Goal: Task Accomplishment & Management: Use online tool/utility

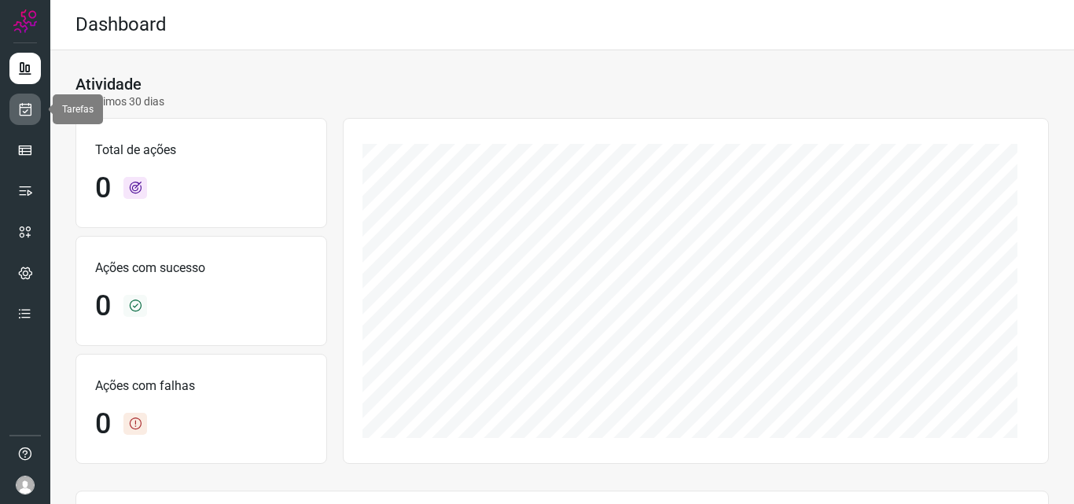
click at [26, 113] on icon at bounding box center [25, 109] width 17 height 16
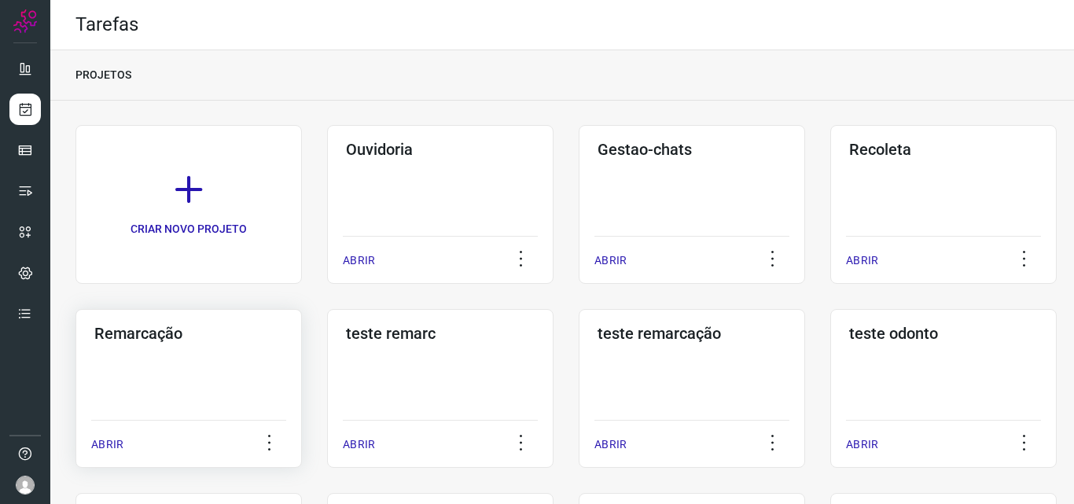
click at [327, 357] on div "Remarcação ABRIR" at bounding box center [440, 388] width 226 height 159
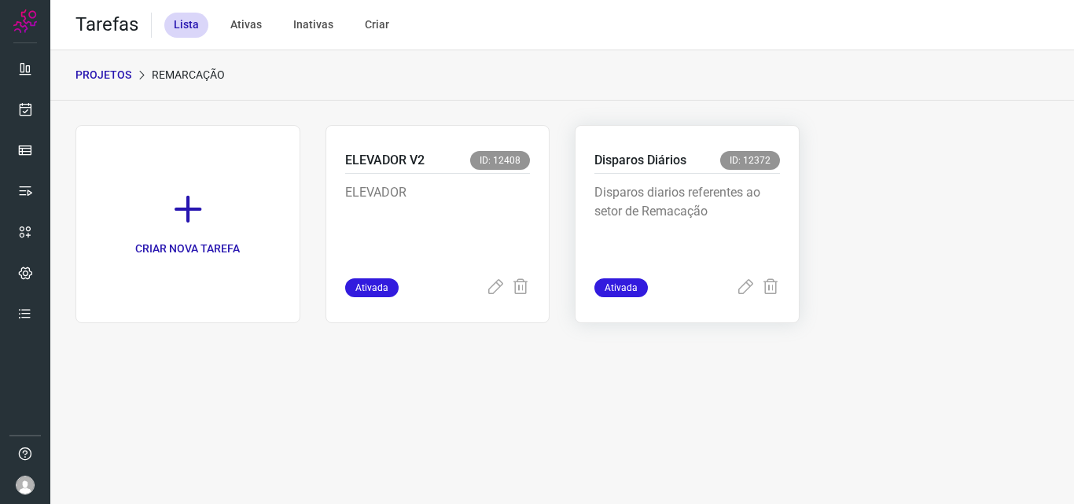
click at [789, 188] on div "Disparos Diários ID: 12372 Disparos diarios referentes ao setor de Remacação At…" at bounding box center [687, 224] width 225 height 198
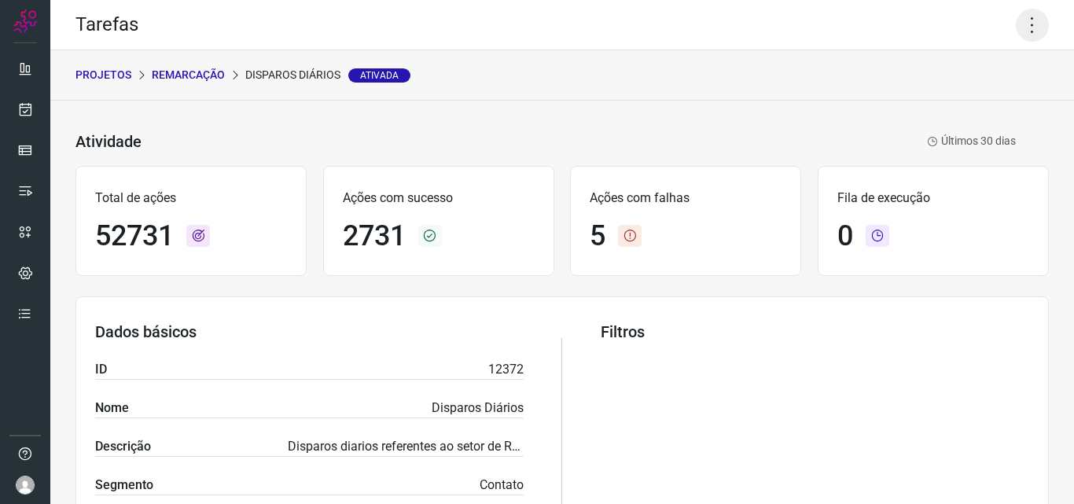
click at [1020, 24] on icon at bounding box center [1032, 25] width 33 height 33
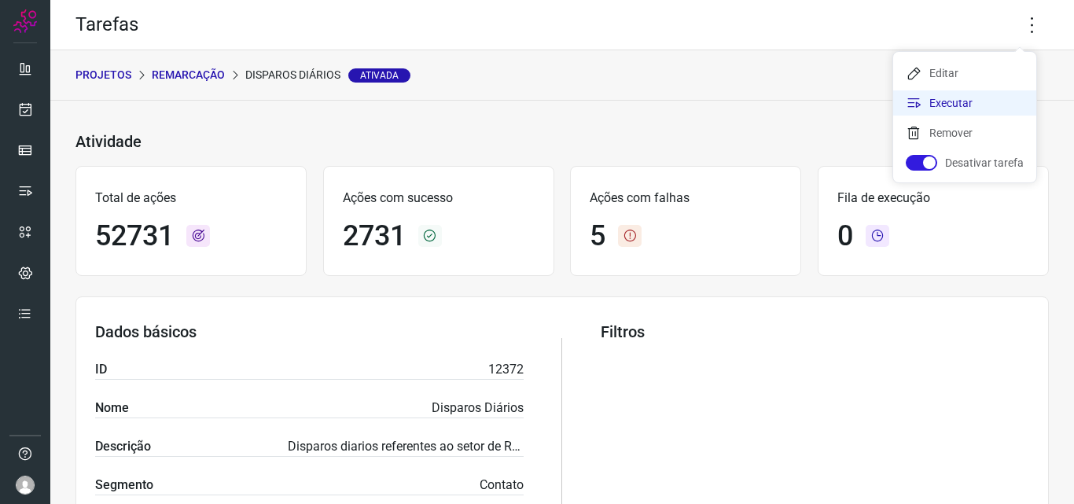
click at [985, 102] on li "Executar" at bounding box center [964, 102] width 143 height 25
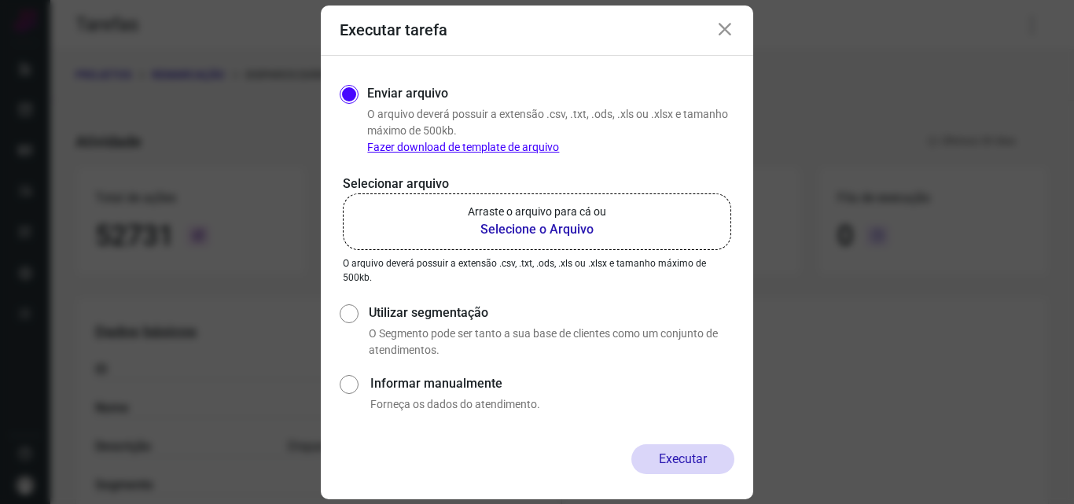
click at [567, 228] on b "Selecione o Arquivo" at bounding box center [537, 229] width 138 height 19
click at [0, 0] on input "Arraste o arquivo para cá ou Selecione o Arquivo" at bounding box center [0, 0] width 0 height 0
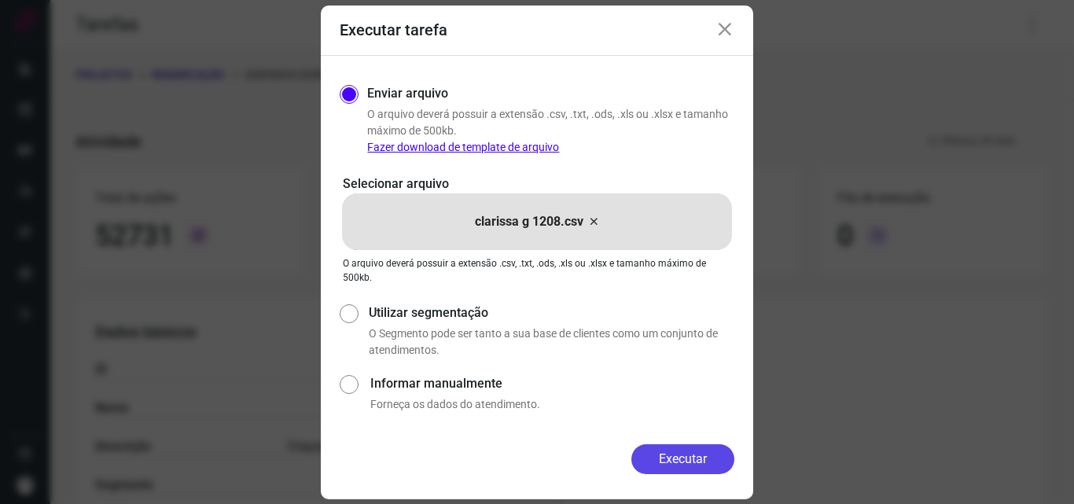
click at [678, 452] on button "Executar" at bounding box center [682, 459] width 103 height 30
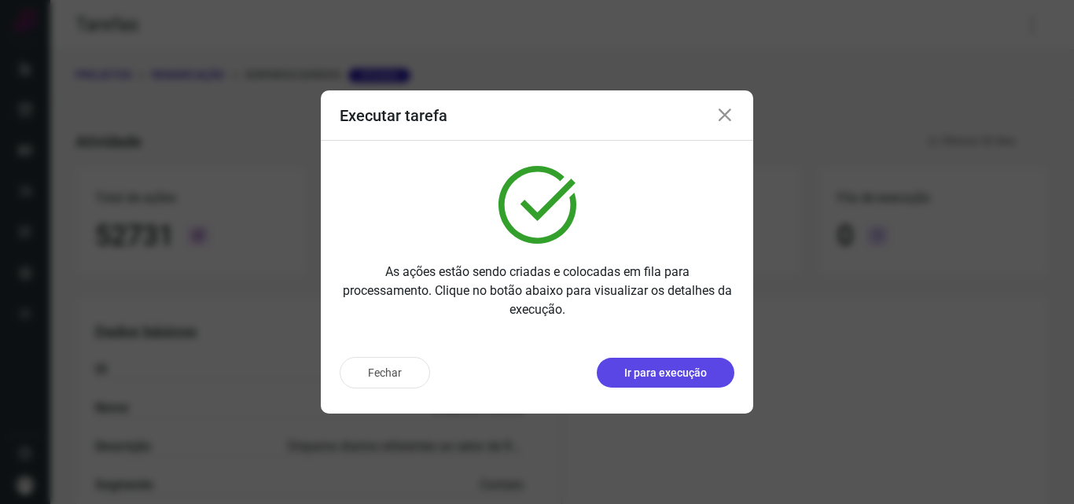
click at [671, 382] on button "Ir para execução" at bounding box center [666, 373] width 138 height 30
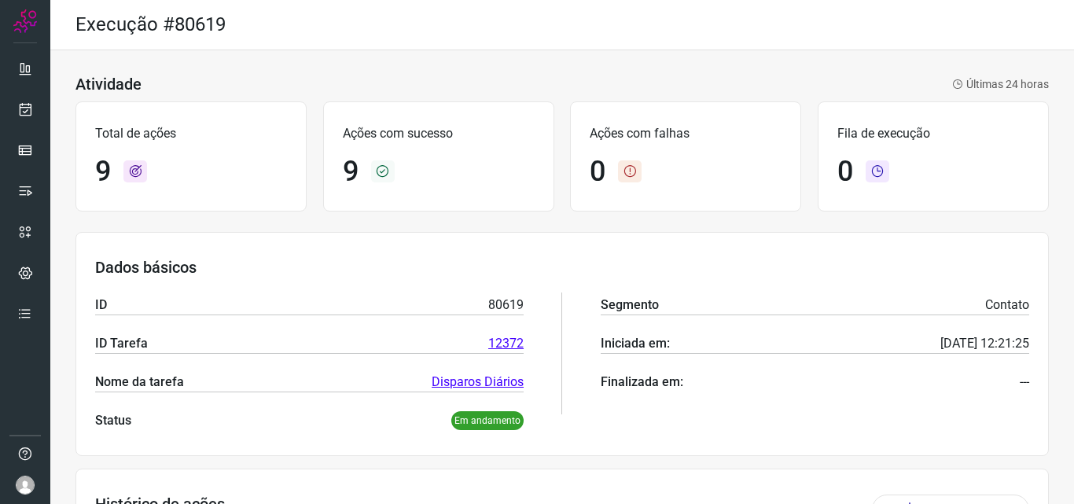
scroll to position [236, 0]
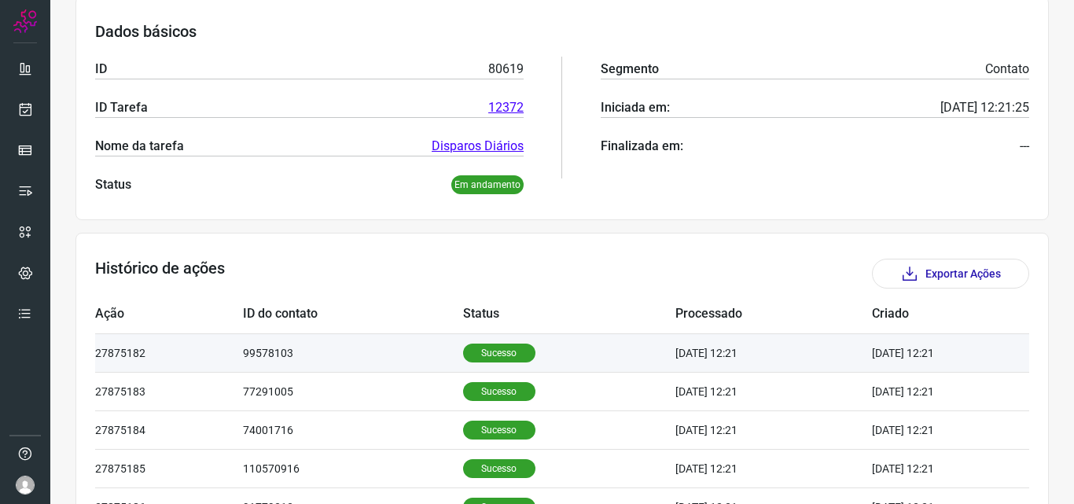
click at [501, 357] on p "Sucesso" at bounding box center [499, 352] width 72 height 19
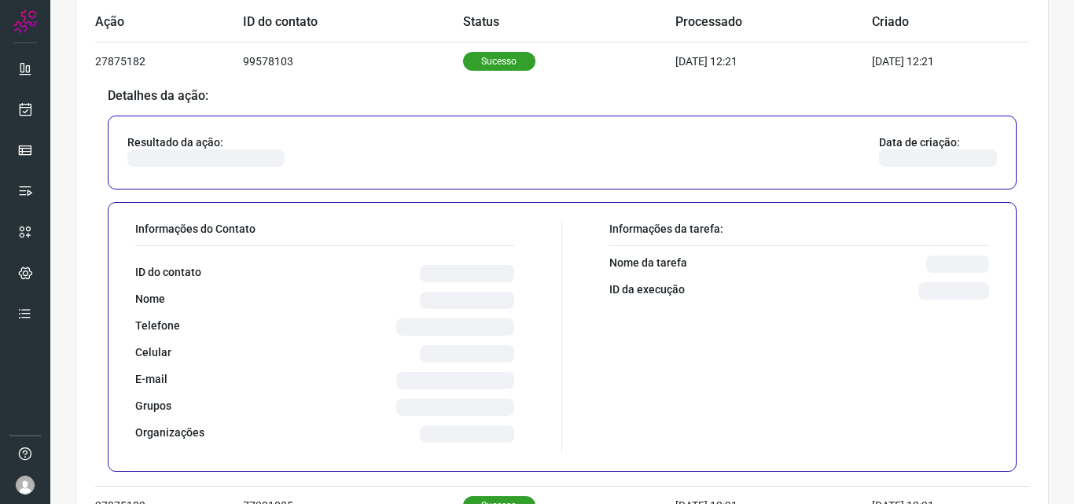
scroll to position [550, 0]
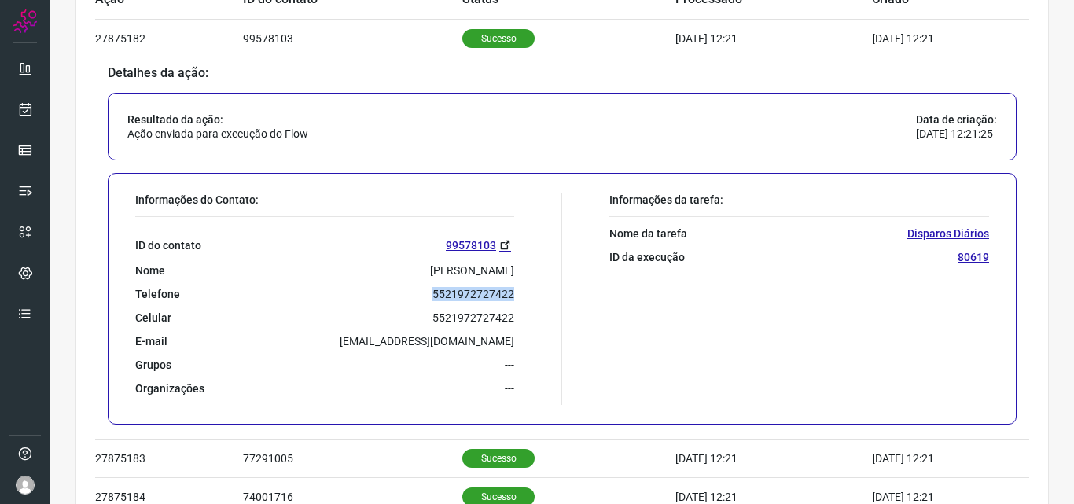
drag, startPoint x: 432, startPoint y: 293, endPoint x: 512, endPoint y: 296, distance: 81.0
click at [512, 296] on div "Informações do Contato: ID do contato 99578103 Nome Sandra Teixeira da Cunha Te…" at bounding box center [344, 299] width 435 height 212
copy p "5521972727422"
click at [31, 94] on link at bounding box center [24, 109] width 31 height 31
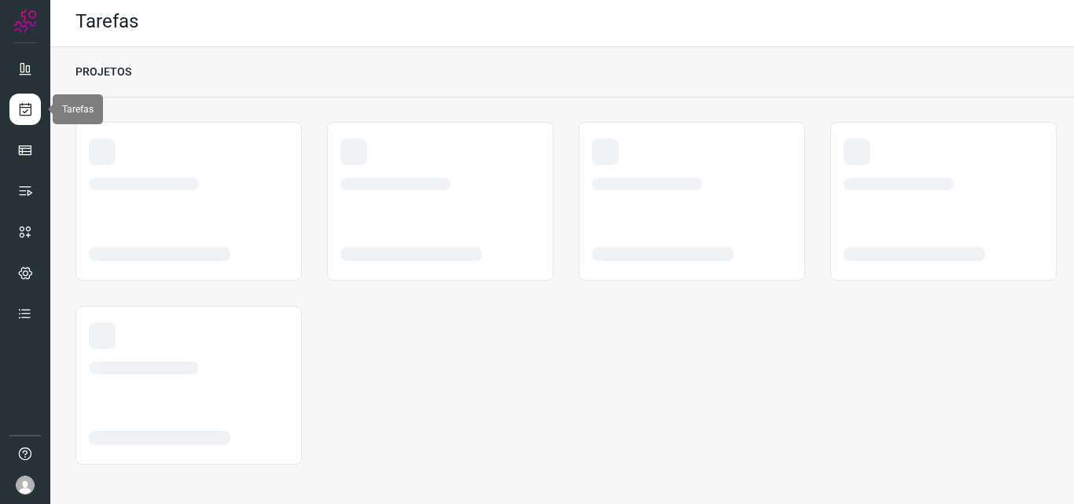
scroll to position [3, 0]
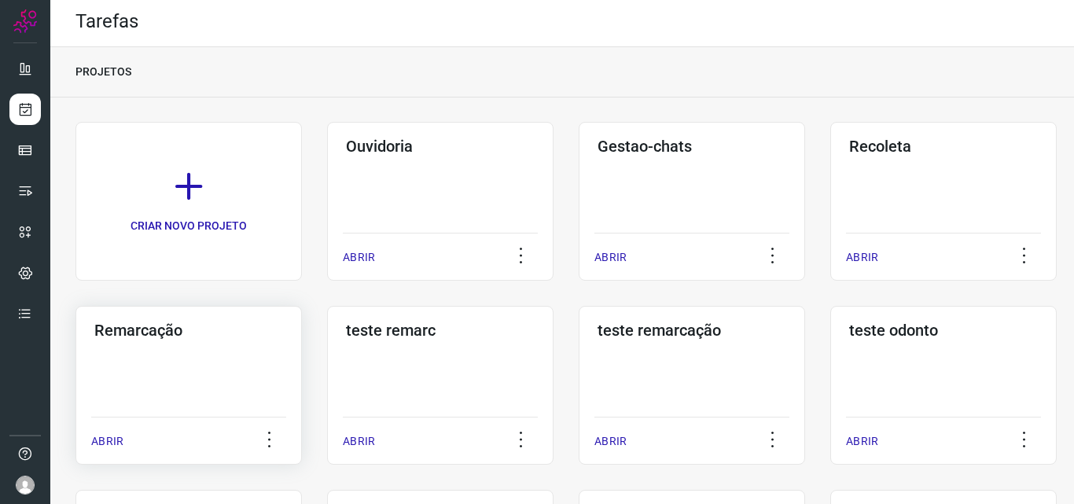
click at [327, 343] on div "Remarcação ABRIR" at bounding box center [440, 385] width 226 height 159
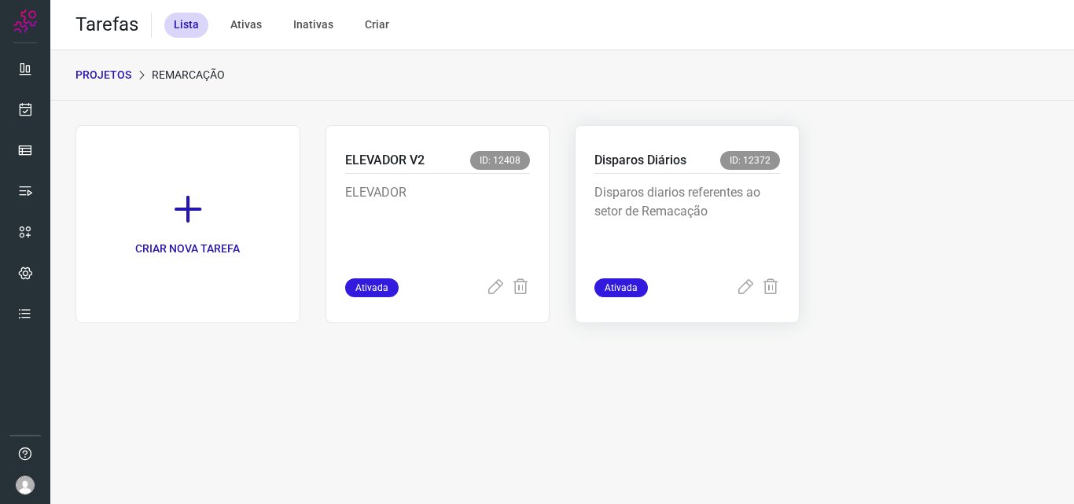
click at [678, 193] on p "Disparos diarios referentes ao setor de Remacação" at bounding box center [686, 222] width 185 height 79
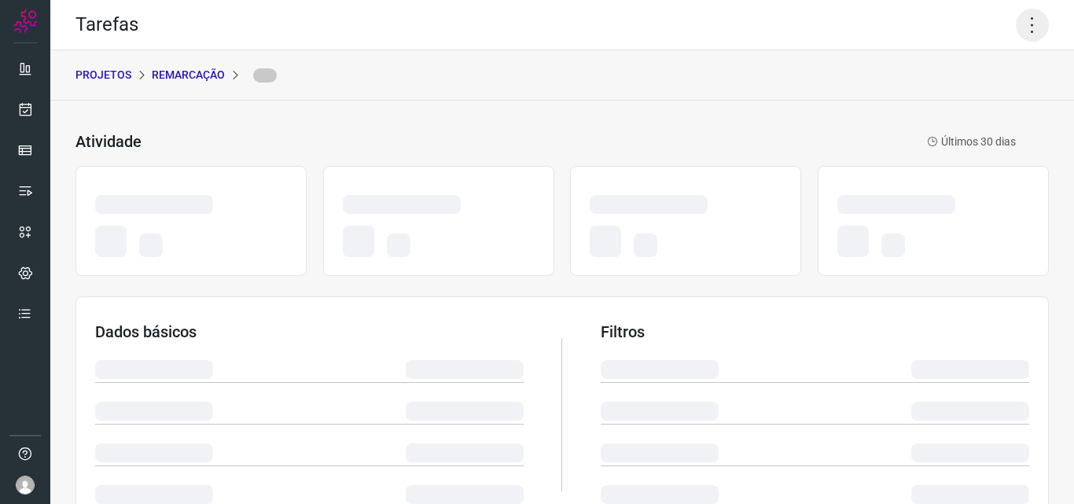
click at [1017, 27] on icon at bounding box center [1032, 25] width 33 height 33
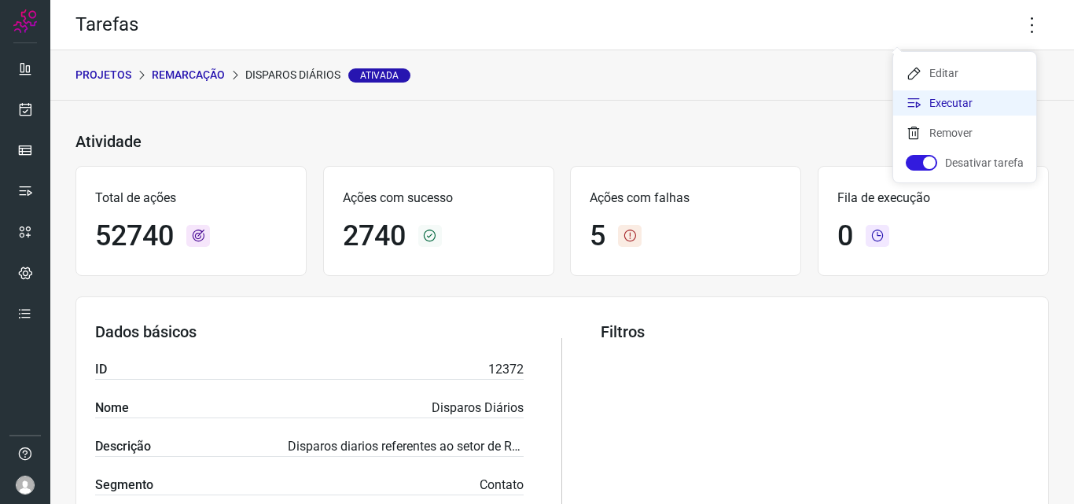
click at [968, 105] on li "Executar" at bounding box center [964, 102] width 143 height 25
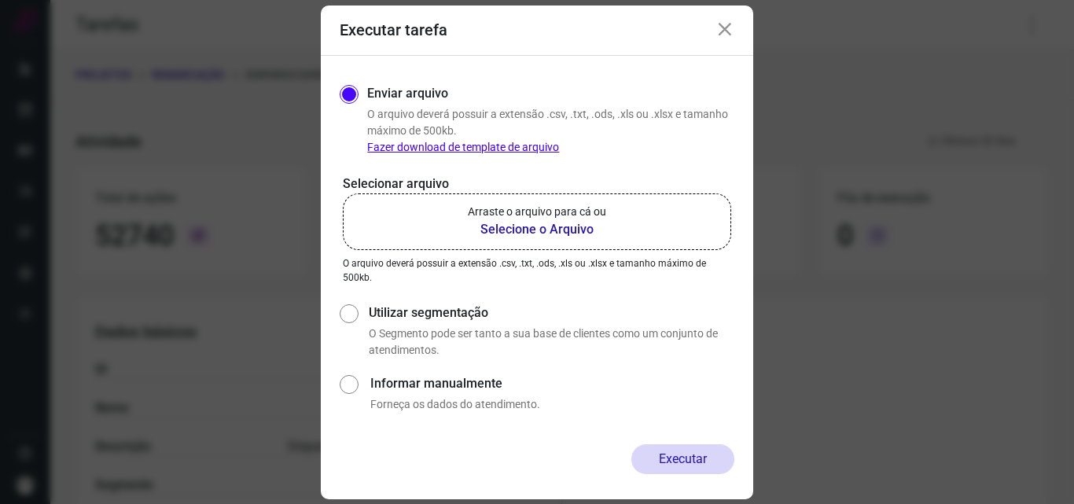
click at [529, 223] on b "Selecione o Arquivo" at bounding box center [537, 229] width 138 height 19
click at [0, 0] on input "Arraste o arquivo para cá ou Selecione o Arquivo" at bounding box center [0, 0] width 0 height 0
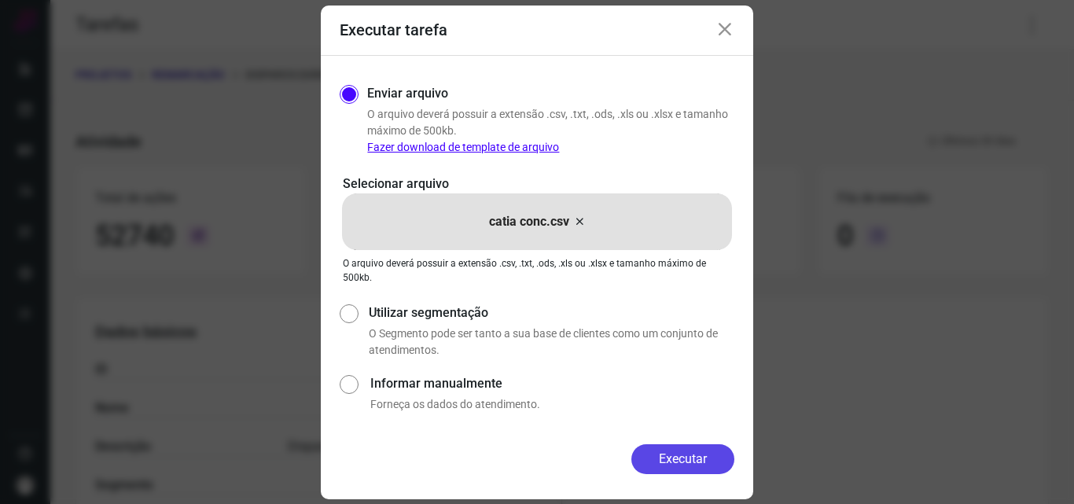
click at [711, 465] on button "Executar" at bounding box center [682, 459] width 103 height 30
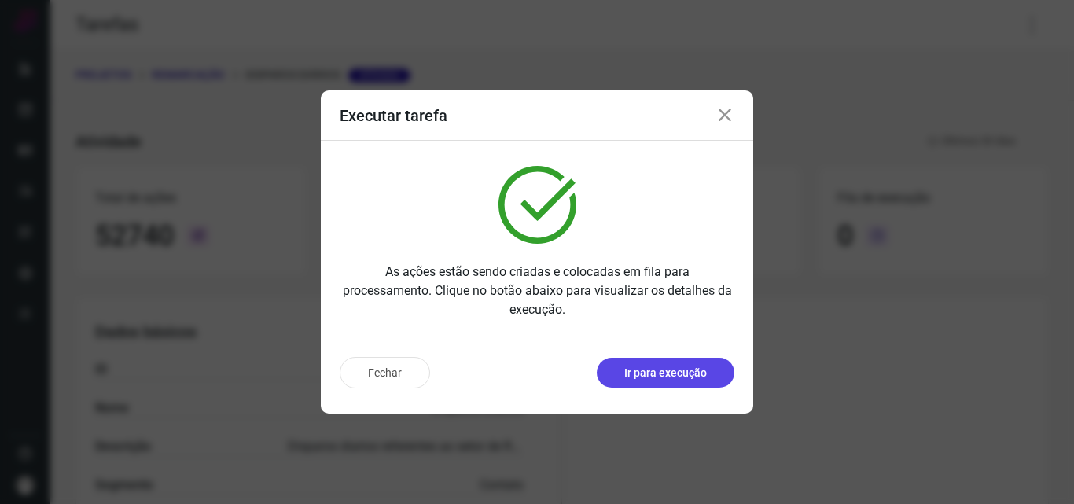
click at [706, 374] on p "Ir para execução" at bounding box center [665, 373] width 83 height 17
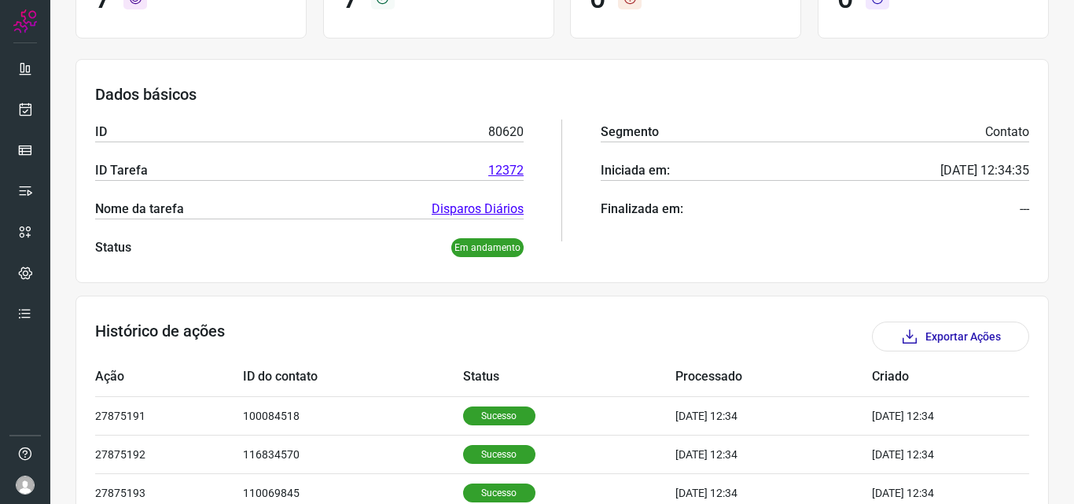
scroll to position [393, 0]
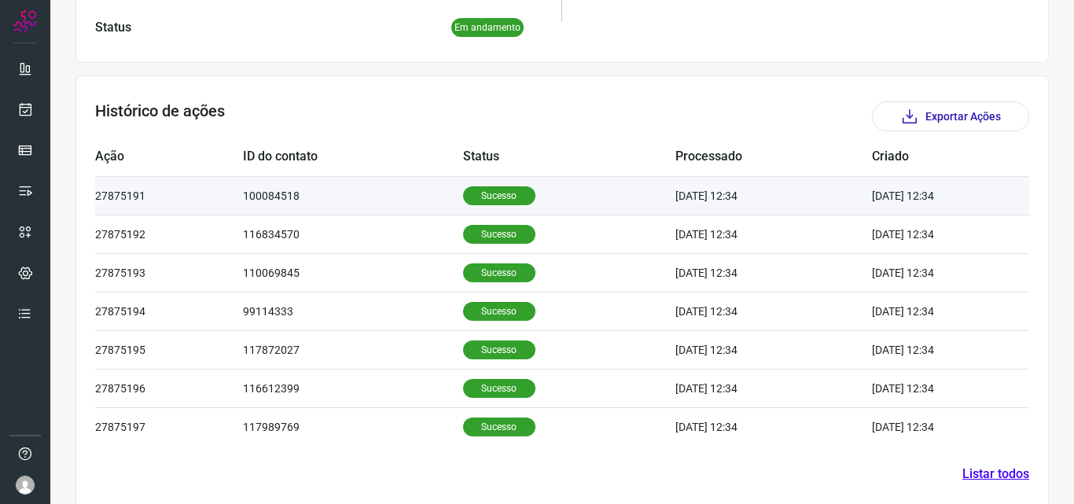
click at [487, 196] on p "Sucesso" at bounding box center [499, 195] width 72 height 19
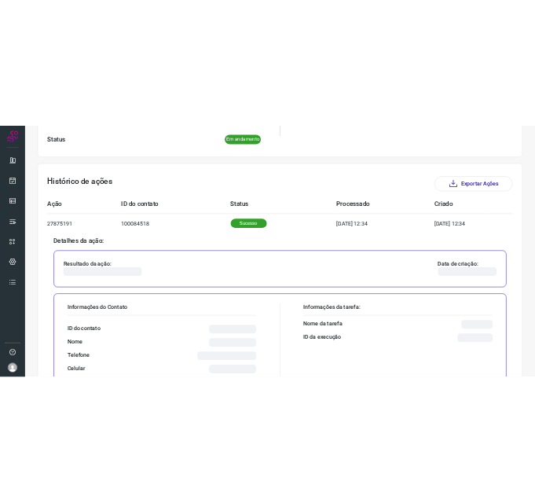
scroll to position [707, 0]
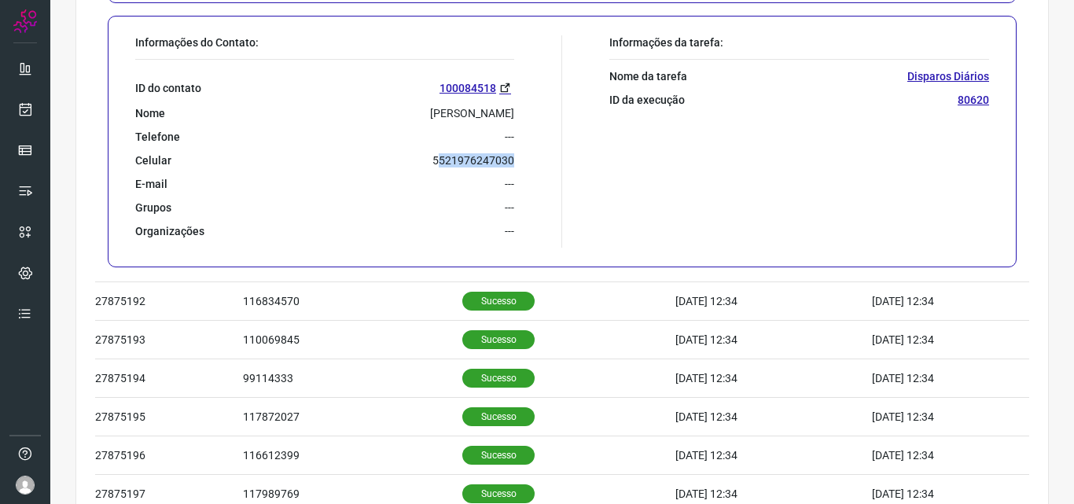
drag, startPoint x: 433, startPoint y: 159, endPoint x: 522, endPoint y: 159, distance: 88.8
click at [522, 159] on div "Informações do Contato: ID do contato 100084518 Nome Victor Hugo De Melo Dos Sa…" at bounding box center [344, 141] width 435 height 212
click at [520, 158] on div "Informações do Contato: ID do contato 100084518 Nome Victor Hugo De Melo Dos Sa…" at bounding box center [344, 141] width 435 height 212
click at [449, 160] on p "5521976247030" at bounding box center [473, 160] width 82 height 14
drag, startPoint x: 424, startPoint y: 160, endPoint x: 510, endPoint y: 152, distance: 86.9
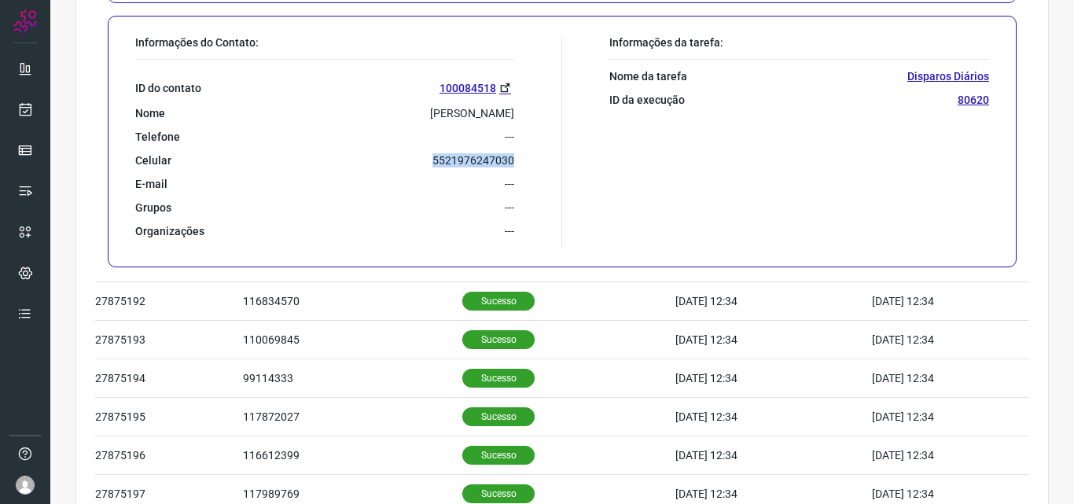
click at [510, 152] on div "Informações do Contato: ID do contato 100084518 Nome Victor Hugo De Melo Dos Sa…" at bounding box center [344, 141] width 435 height 212
copy p "5521976247030"
click at [6, 117] on div at bounding box center [25, 252] width 50 height 504
click at [13, 114] on link at bounding box center [24, 109] width 31 height 31
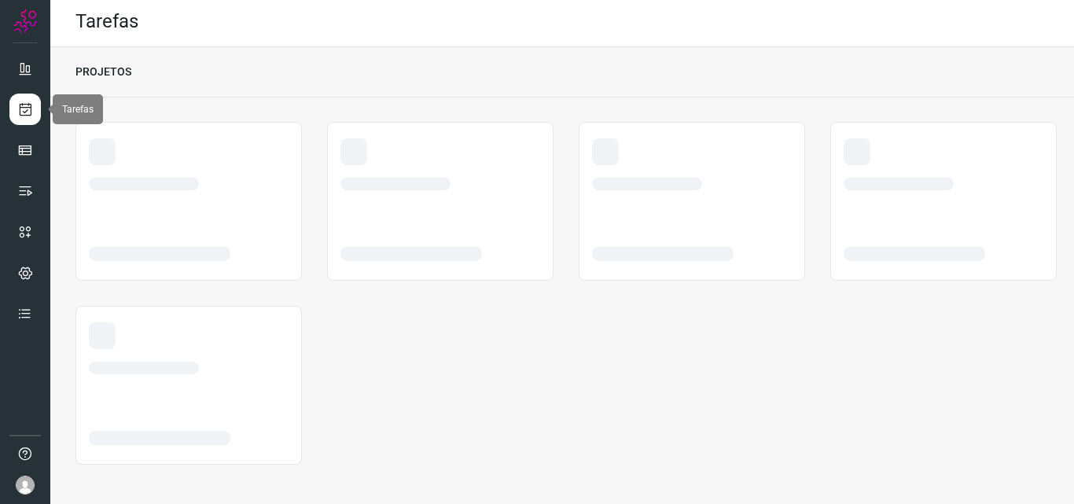
scroll to position [3, 0]
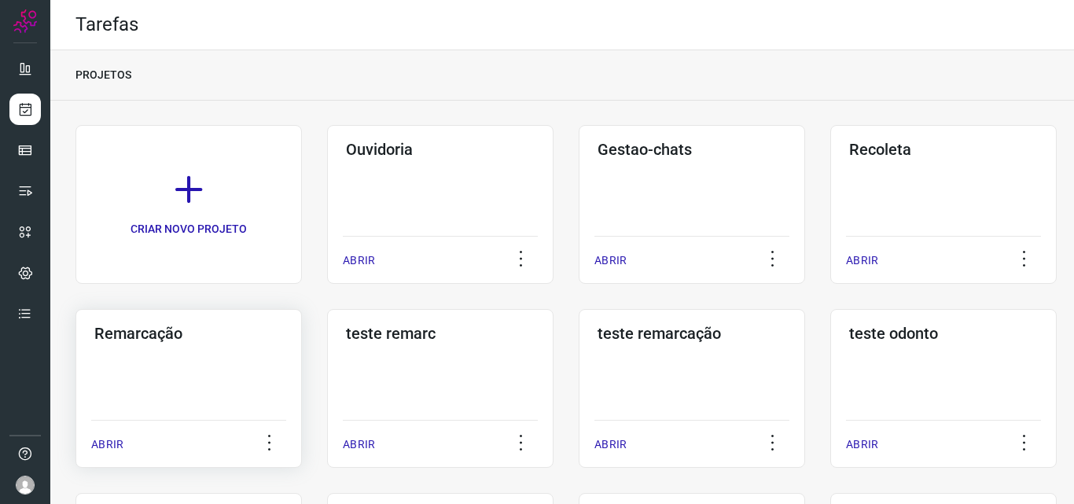
click at [327, 391] on div "Remarcação ABRIR" at bounding box center [440, 388] width 226 height 159
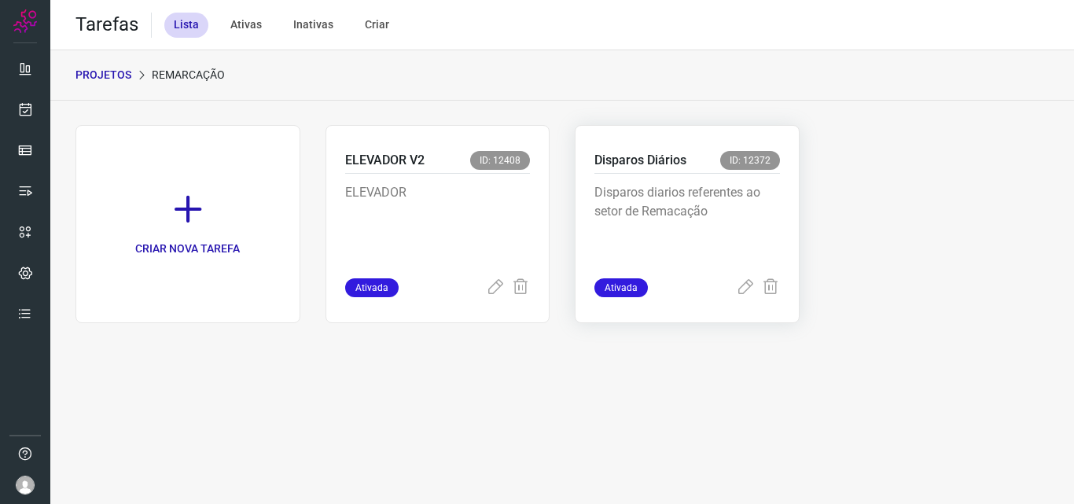
click at [718, 264] on div "Disparos diarios referentes ao setor de Remacação" at bounding box center [686, 226] width 185 height 105
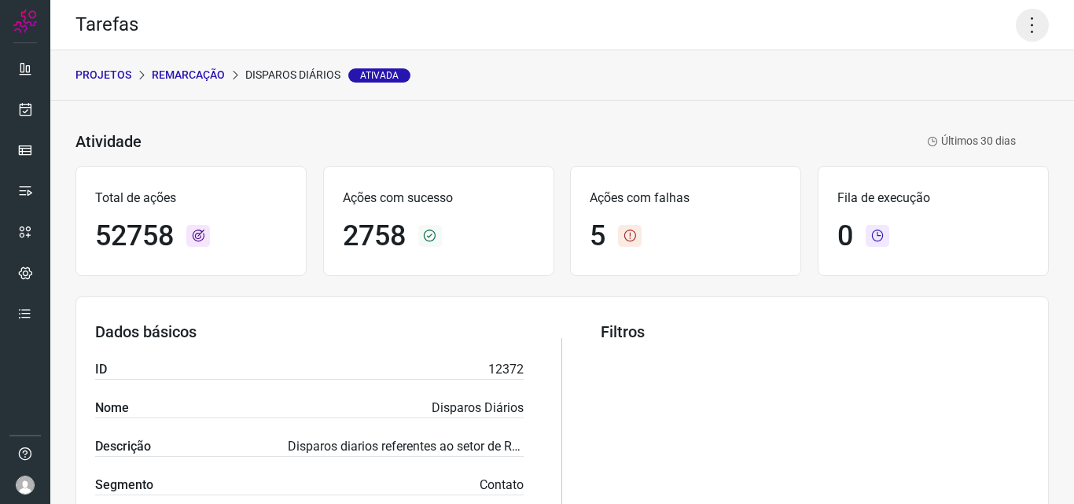
click at [1023, 28] on icon at bounding box center [1032, 25] width 33 height 33
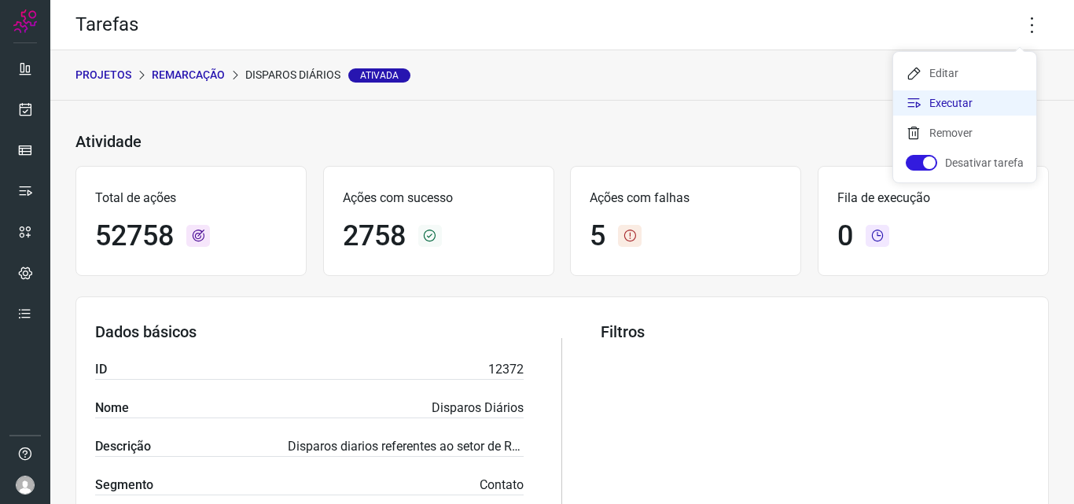
drag, startPoint x: 985, startPoint y: 99, endPoint x: 970, endPoint y: 94, distance: 15.9
click at [985, 100] on li "Executar" at bounding box center [964, 102] width 143 height 25
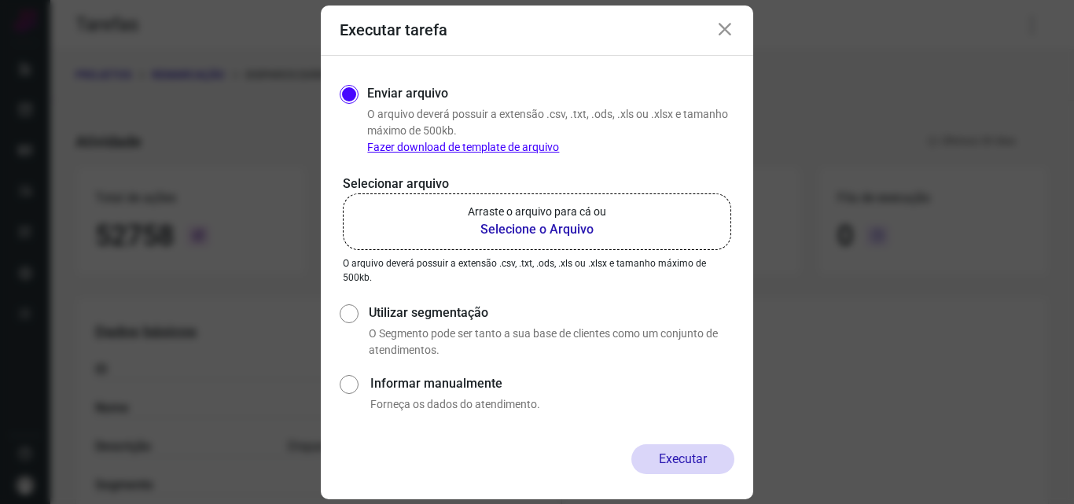
click at [550, 219] on p "Arraste o arquivo para cá ou" at bounding box center [537, 212] width 138 height 17
click at [0, 0] on input "Arraste o arquivo para cá ou Selecione o Arquivo" at bounding box center [0, 0] width 0 height 0
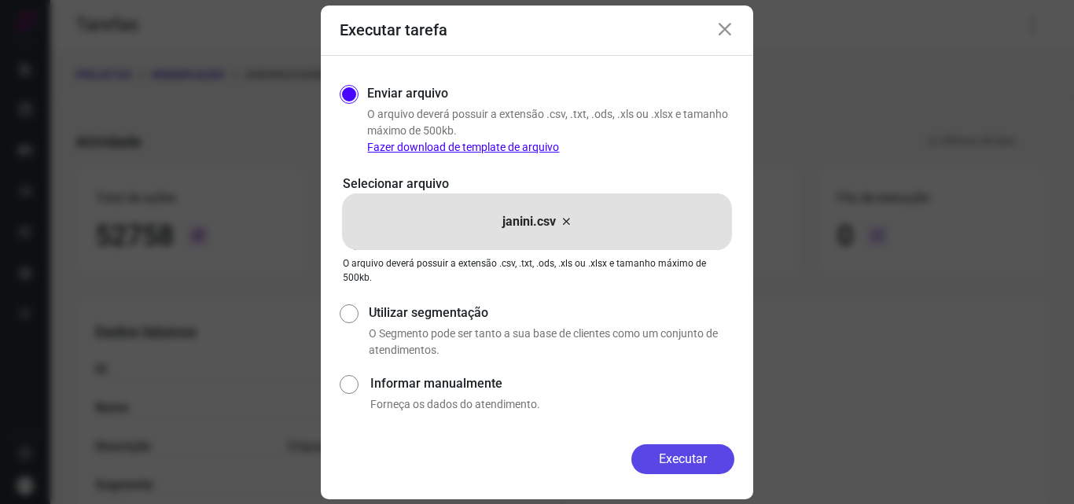
click at [693, 465] on button "Executar" at bounding box center [682, 459] width 103 height 30
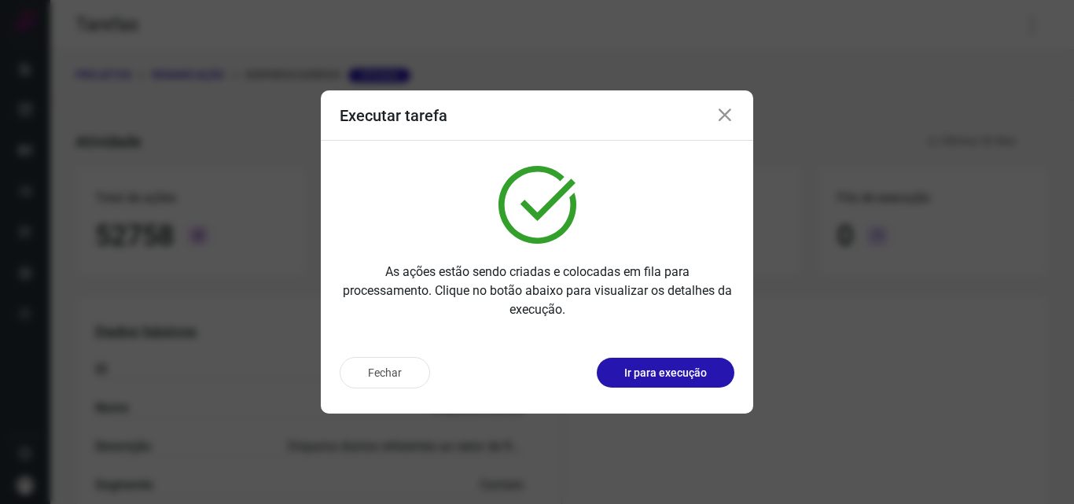
click at [673, 387] on div "Fechar Ir para execução" at bounding box center [537, 372] width 395 height 31
click at [672, 379] on p "Ir para execução" at bounding box center [665, 373] width 83 height 17
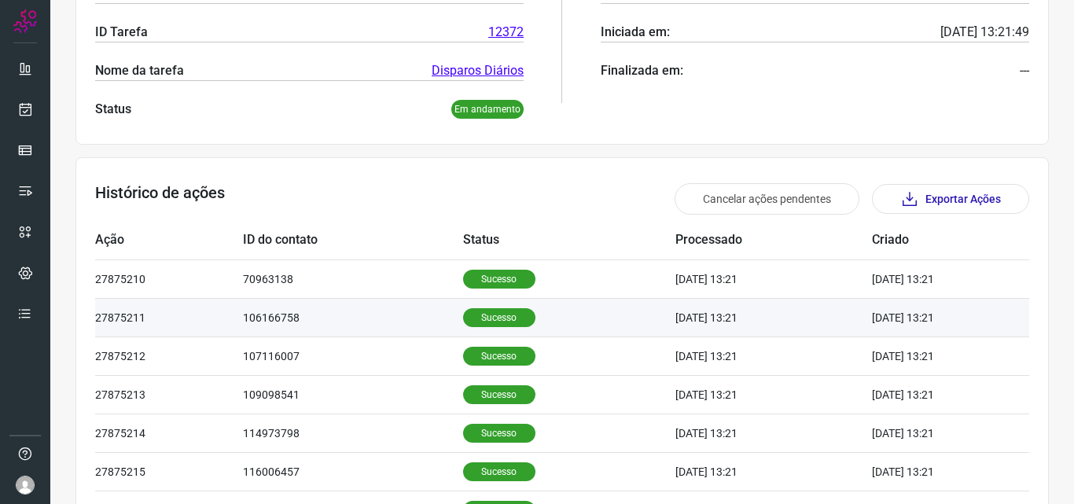
scroll to position [314, 0]
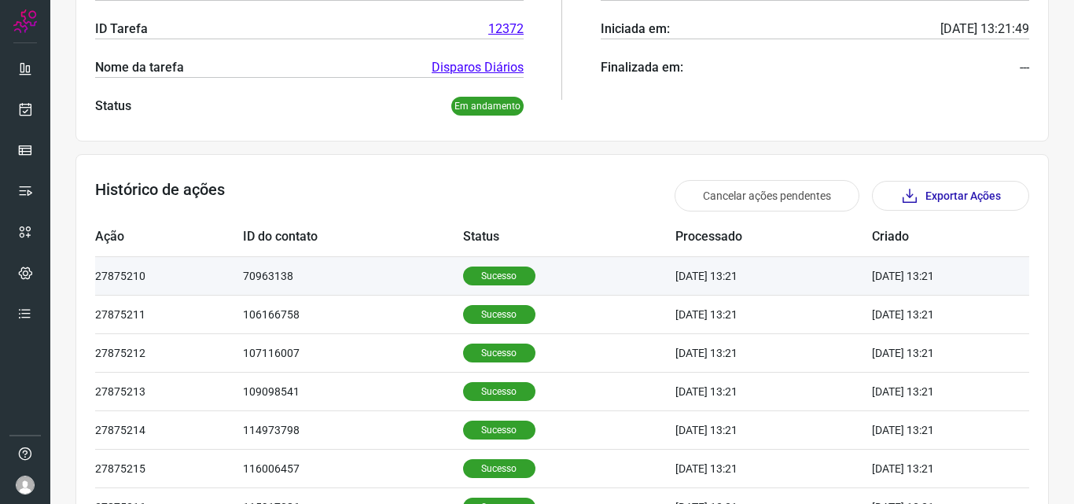
click at [494, 277] on p "Sucesso" at bounding box center [499, 275] width 72 height 19
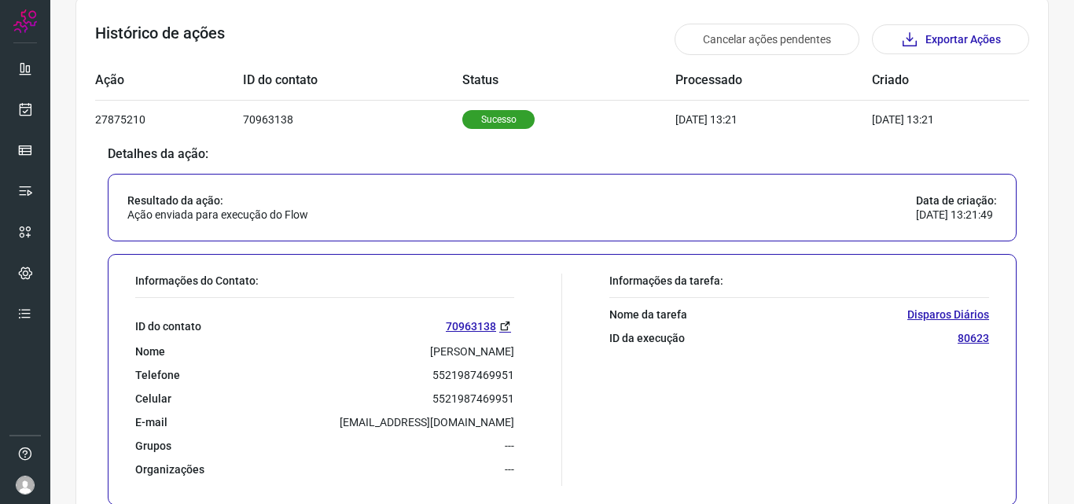
scroll to position [472, 0]
drag, startPoint x: 432, startPoint y: 373, endPoint x: 499, endPoint y: 378, distance: 67.8
click at [506, 380] on p "5521987469951" at bounding box center [473, 374] width 82 height 14
click at [499, 378] on p "5521987469951" at bounding box center [473, 374] width 82 height 14
drag, startPoint x: 428, startPoint y: 375, endPoint x: 510, endPoint y: 379, distance: 81.8
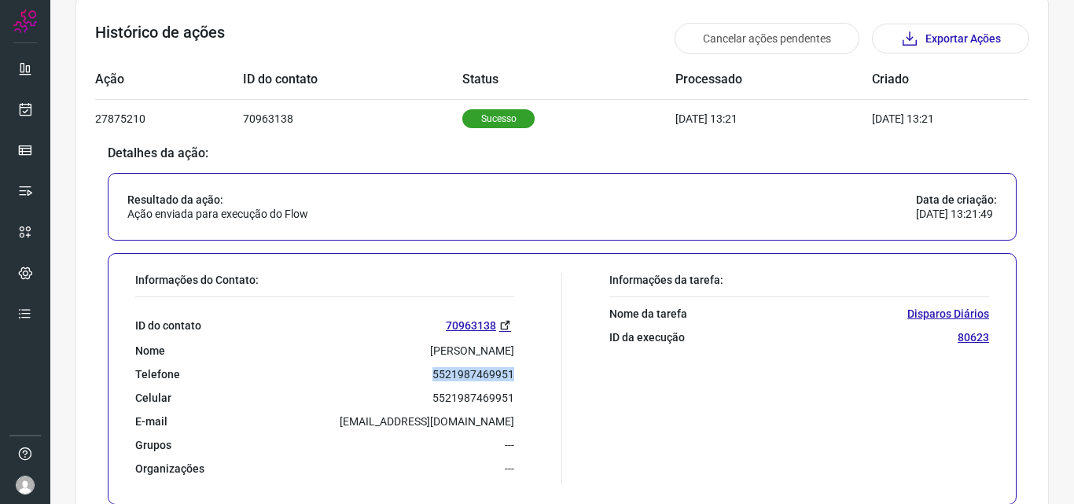
click at [510, 379] on div "Informações do Contato: ID do contato 70963138 Nome [PERSON_NAME] dos santos Te…" at bounding box center [344, 379] width 435 height 212
copy p "5521987469951"
